Goal: Transaction & Acquisition: Subscribe to service/newsletter

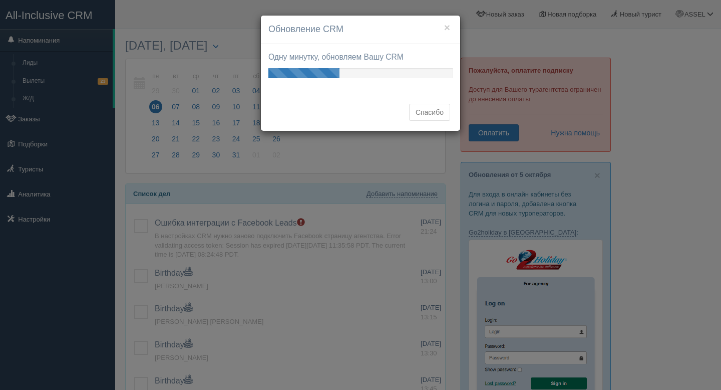
click at [446, 117] on div "Спасибо" at bounding box center [360, 113] width 199 height 35
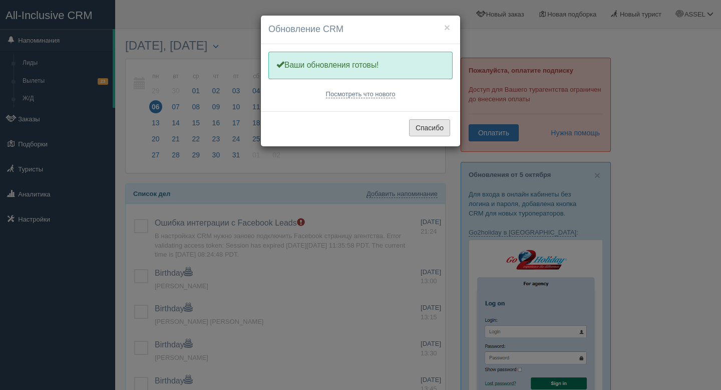
click at [435, 128] on button "Спасибо" at bounding box center [429, 127] width 41 height 17
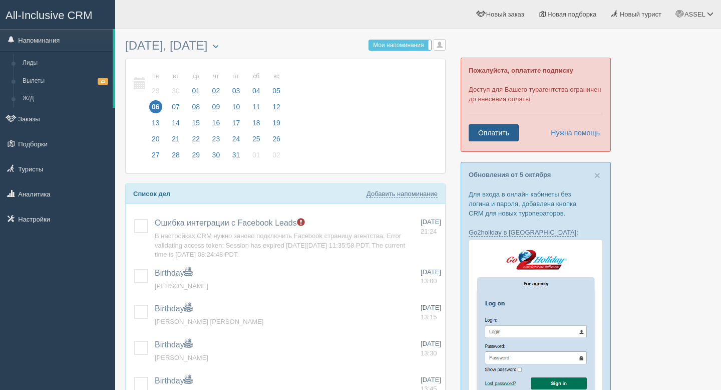
click at [496, 133] on link "Оплатить" at bounding box center [494, 132] width 50 height 17
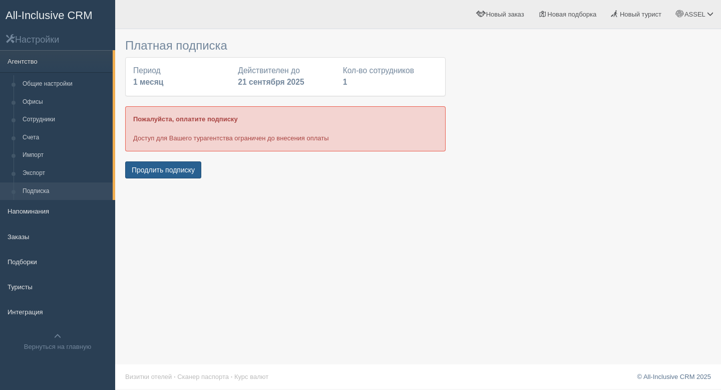
click at [187, 166] on button "Продлить подписку" at bounding box center [163, 169] width 76 height 17
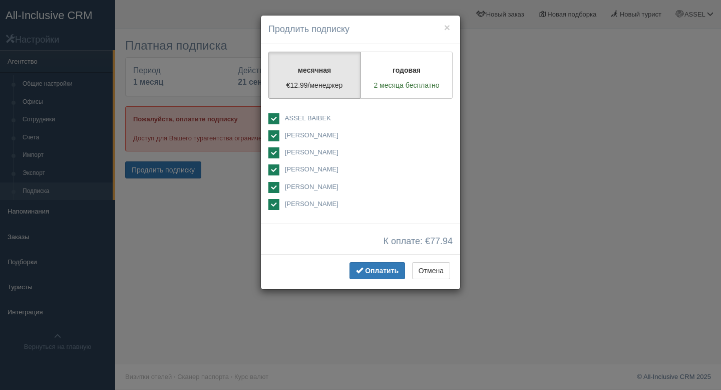
click at [304, 117] on span "ASSEL BAIBEK" at bounding box center [308, 118] width 46 height 8
click at [304, 119] on span "ASSEL BAIBEK" at bounding box center [308, 118] width 46 height 8
checkbox input "true"
click at [304, 130] on span "[PERSON_NAME]" at bounding box center [358, 135] width 147 height 10
checkbox input "false"
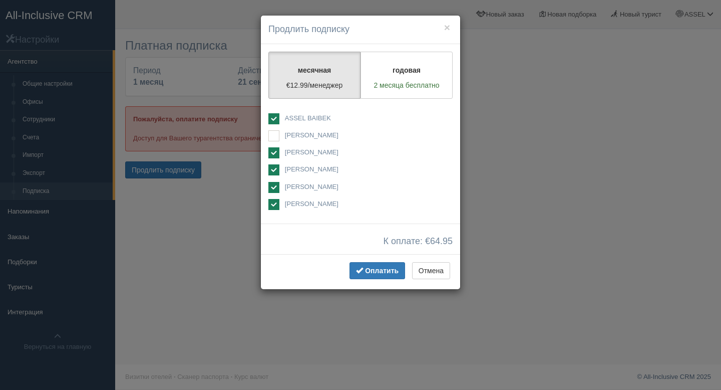
click at [304, 146] on div "ASSEL BAIBEK Айнагуль Сейтова" at bounding box center [360, 162] width 184 height 98
click at [304, 155] on span "[PERSON_NAME]" at bounding box center [312, 152] width 54 height 8
checkbox input "false"
click at [304, 168] on span "[PERSON_NAME]" at bounding box center [312, 169] width 54 height 8
checkbox input "false"
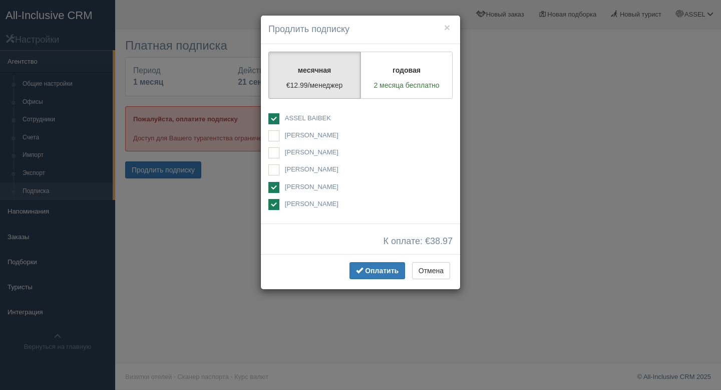
click at [304, 186] on span "[PERSON_NAME]" at bounding box center [312, 187] width 54 height 8
checkbox input "false"
click at [304, 203] on span "[PERSON_NAME]" at bounding box center [312, 204] width 54 height 8
checkbox input "false"
click at [397, 270] on span "Оплатить" at bounding box center [382, 270] width 34 height 8
